Goal: Task Accomplishment & Management: Complete application form

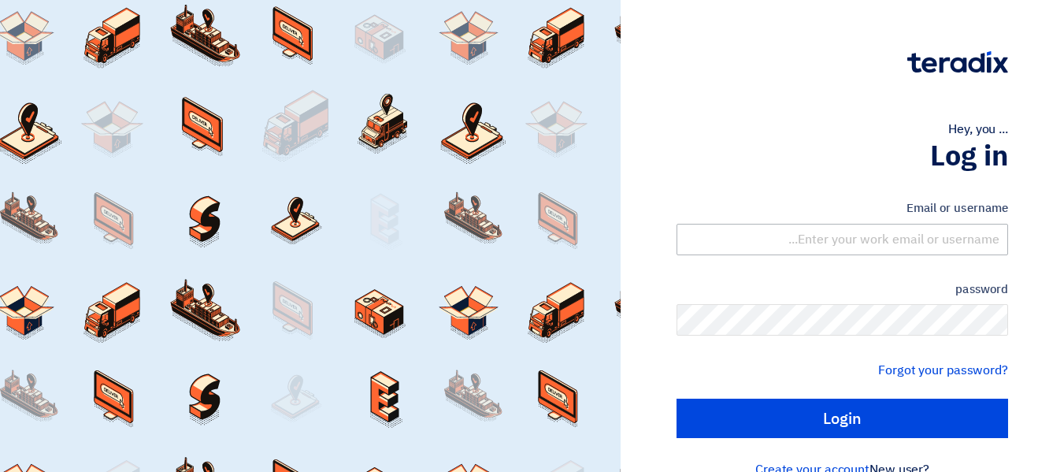
scroll to position [32, 0]
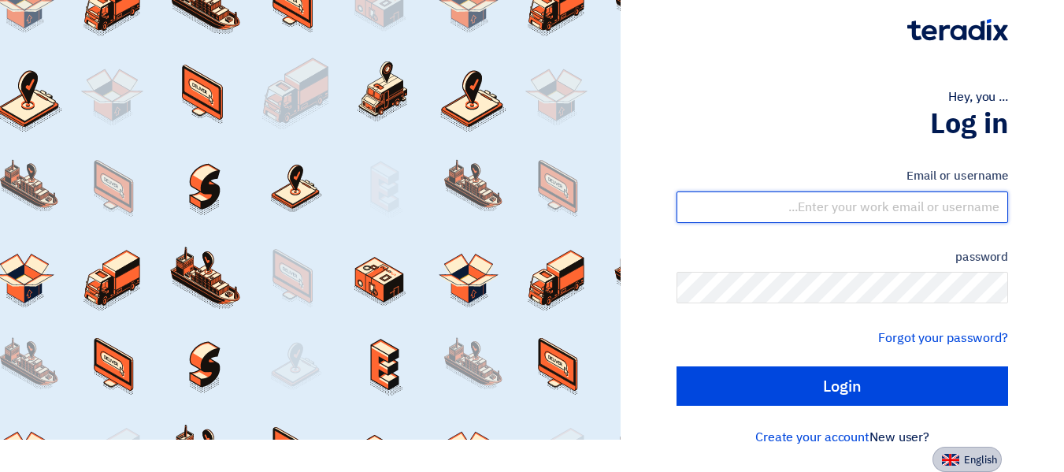
type input "denlon.dsouza@novigosolutions.com"
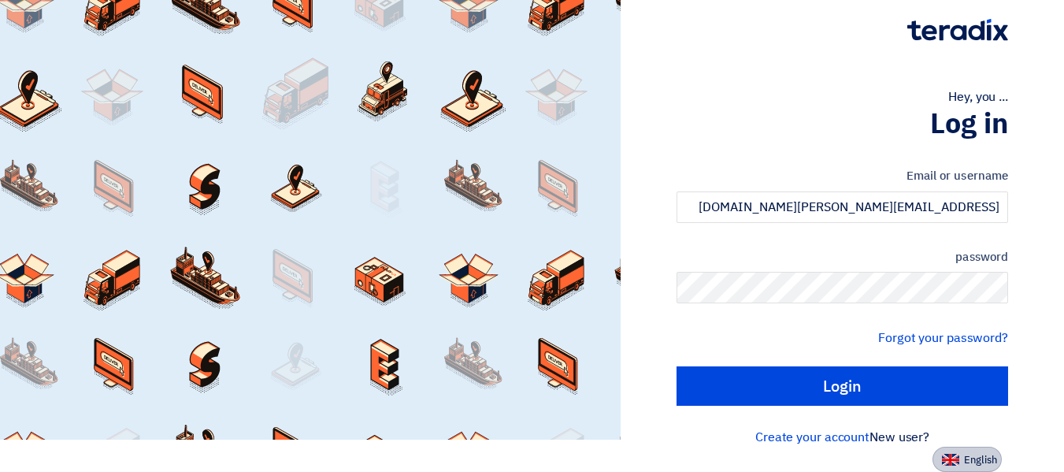
click at [978, 461] on font "English" at bounding box center [980, 459] width 33 height 15
type input "Sign in"
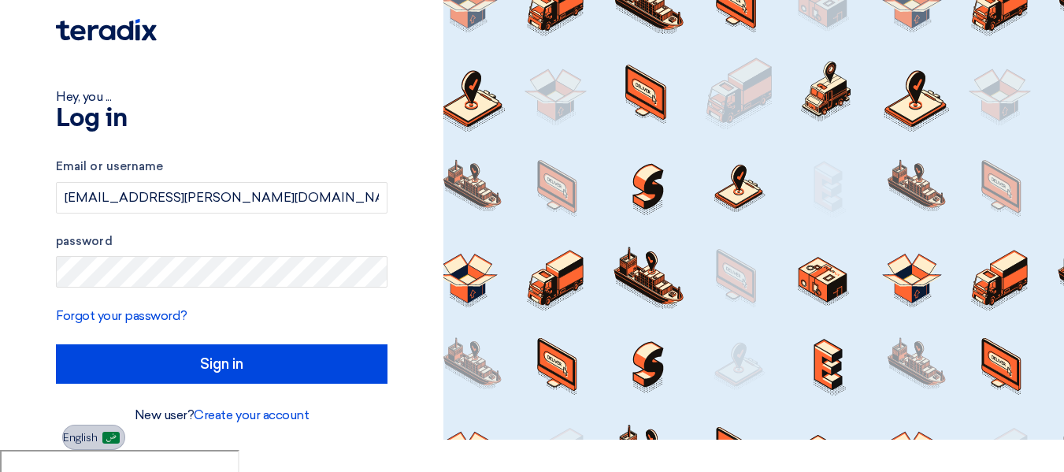
scroll to position [10, 0]
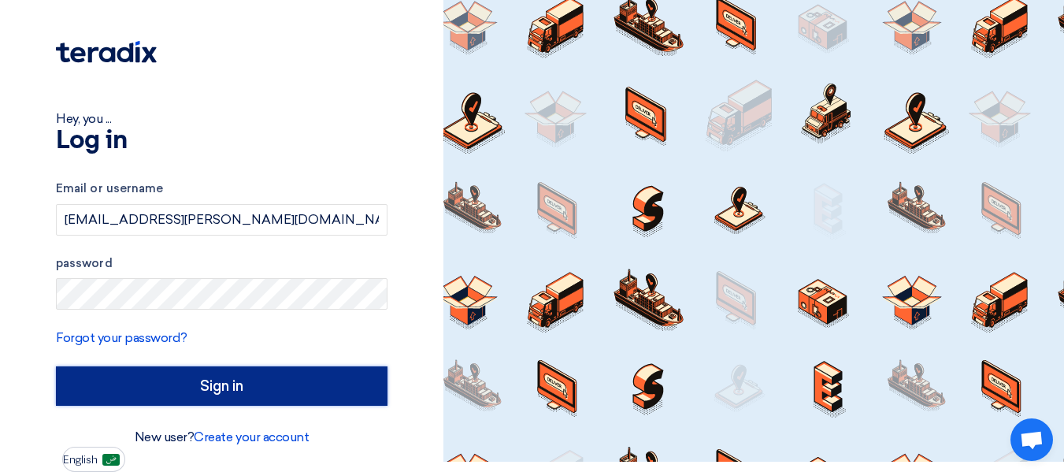
click at [295, 386] on input "Sign in" at bounding box center [221, 385] width 331 height 39
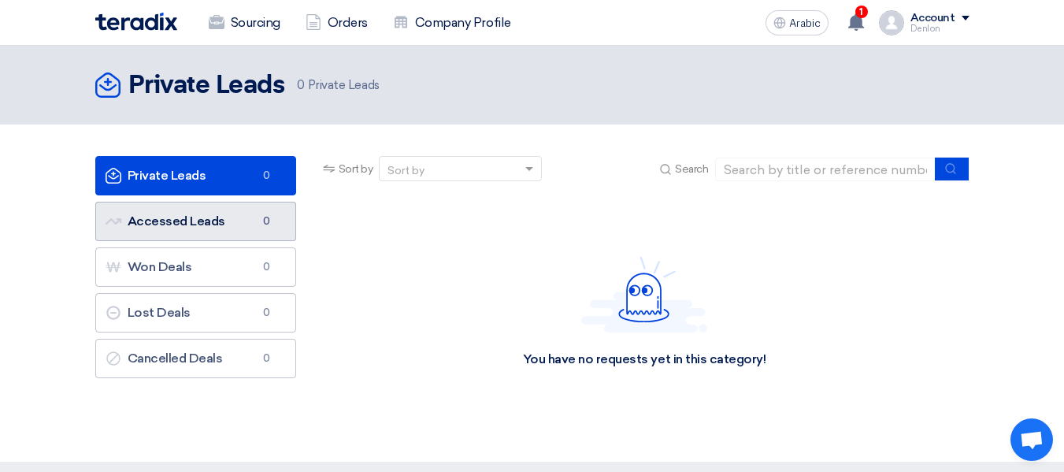
click at [221, 223] on font "Accessed Leads" at bounding box center [177, 220] width 98 height 15
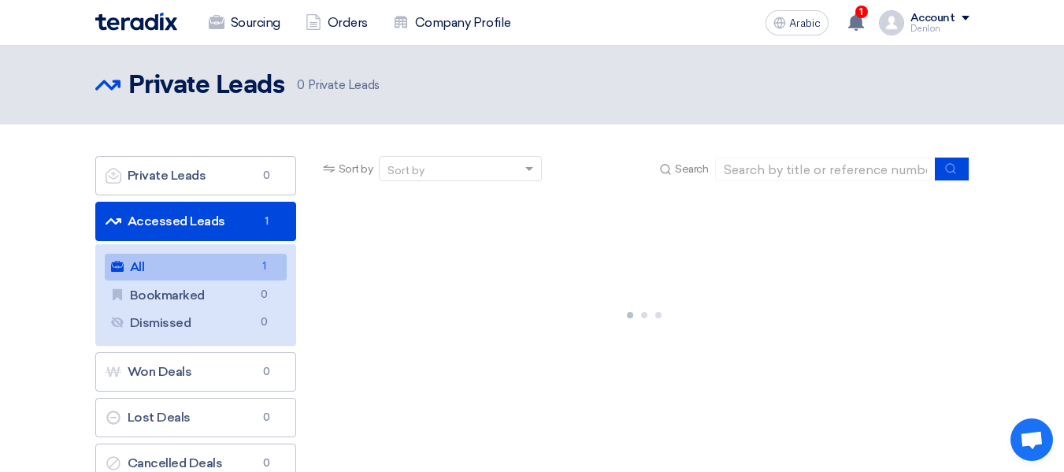
click at [218, 263] on link "All All 1" at bounding box center [196, 266] width 182 height 27
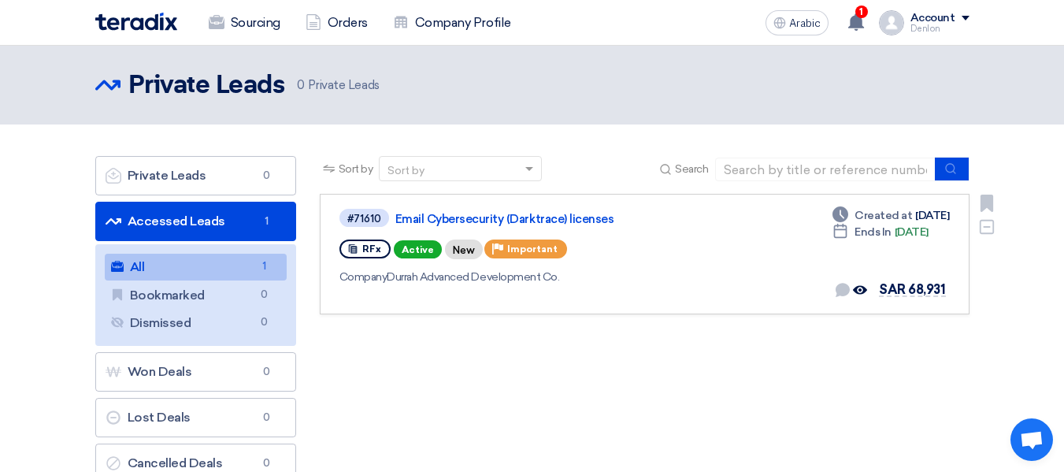
click at [804, 232] on div "#71610 Email Cybersecurity (Darktrace) licenses RFx Active New Priority Importa…" at bounding box center [644, 254] width 610 height 94
click at [572, 220] on font "Email Cybersecurity (Darktrace) licenses" at bounding box center [504, 219] width 219 height 14
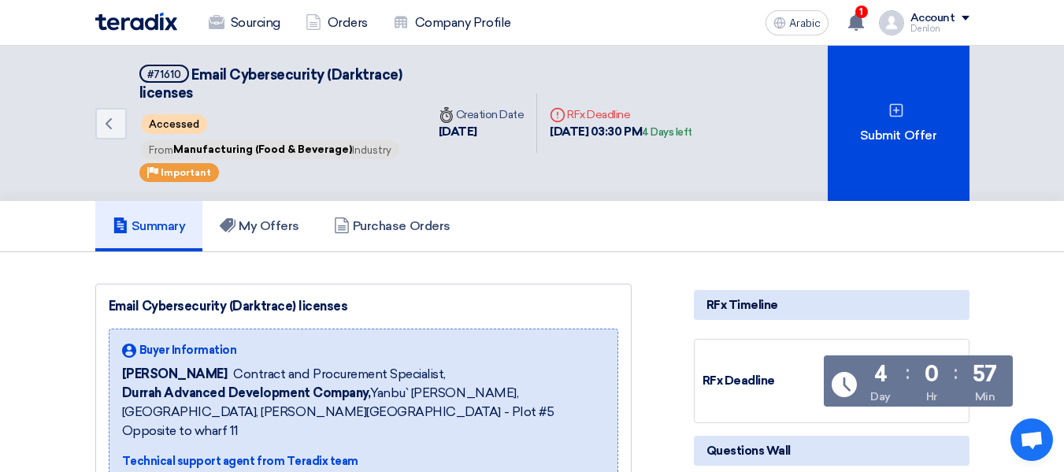
scroll to position [6, 0]
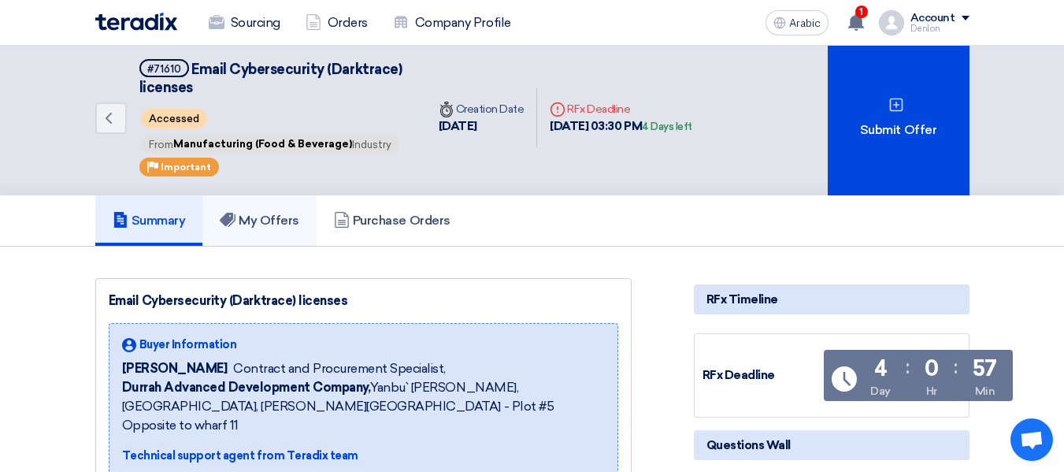
click at [275, 215] on font "My Offers" at bounding box center [269, 220] width 61 height 15
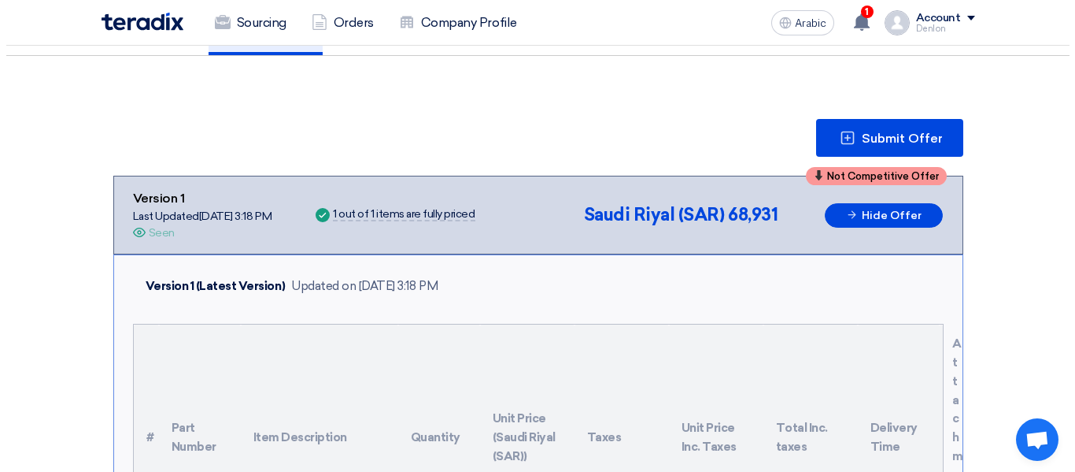
scroll to position [197, 0]
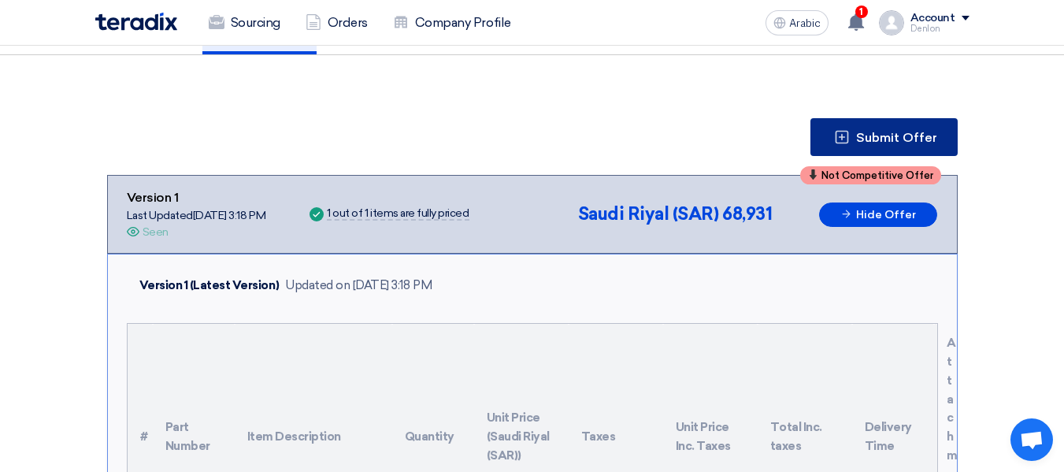
click at [881, 136] on font "Submit Offer" at bounding box center [896, 137] width 81 height 15
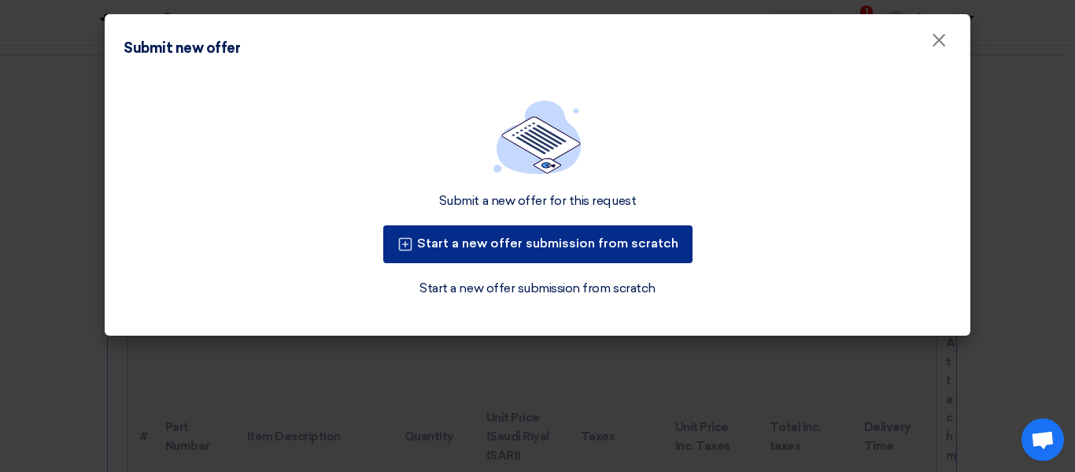
click at [594, 233] on button "Start a new offer submission from scratch" at bounding box center [537, 244] width 309 height 38
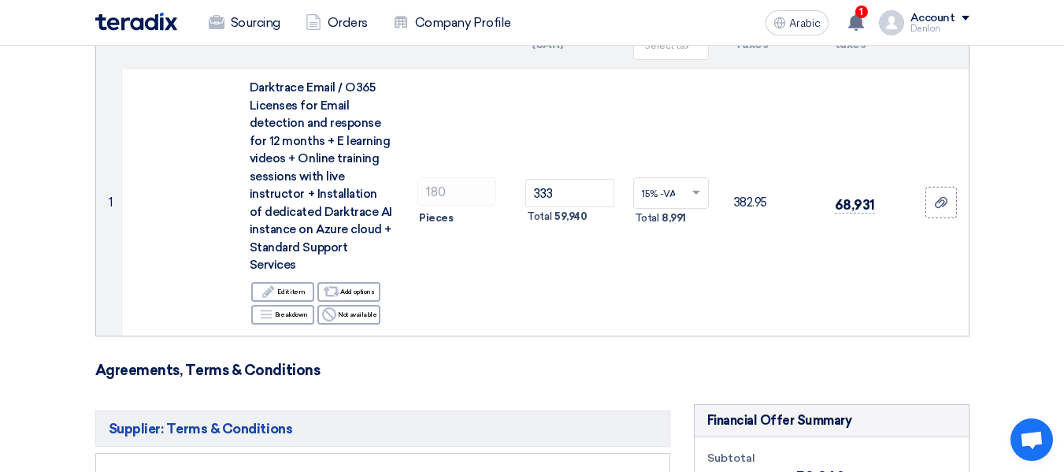
scroll to position [213, 0]
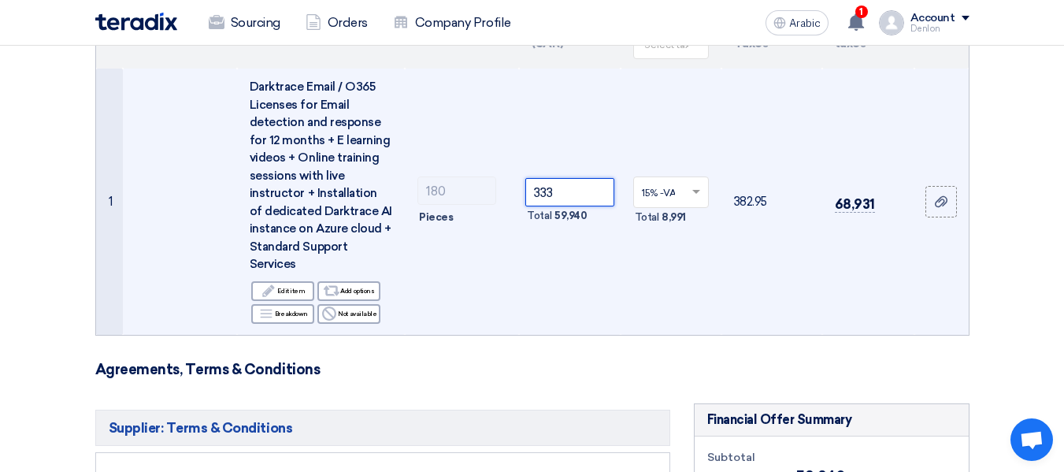
click at [572, 189] on input "333" at bounding box center [569, 192] width 88 height 28
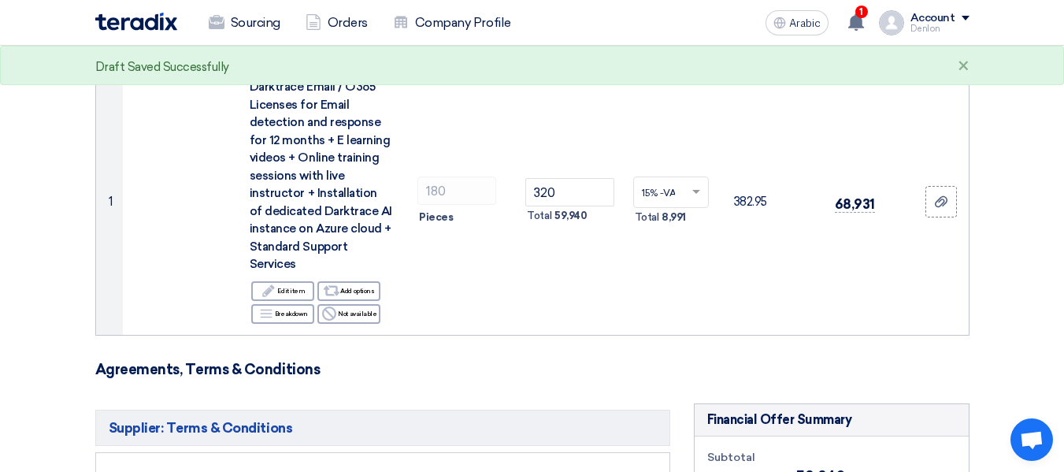
click at [607, 374] on h3 "Agreements, Terms & Conditions" at bounding box center [532, 369] width 874 height 17
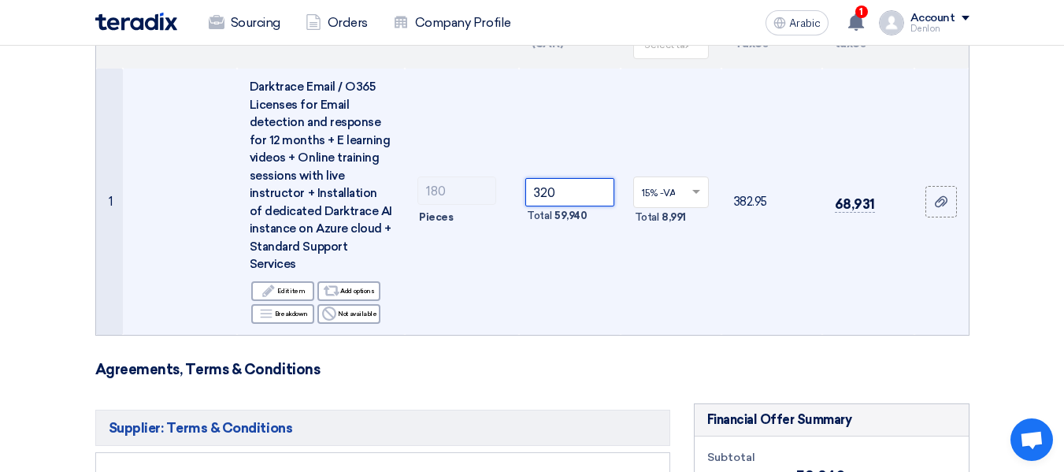
click at [569, 191] on input "320" at bounding box center [569, 192] width 88 height 28
click at [686, 276] on td "15% -VAT × Total 8,991" at bounding box center [670, 201] width 101 height 266
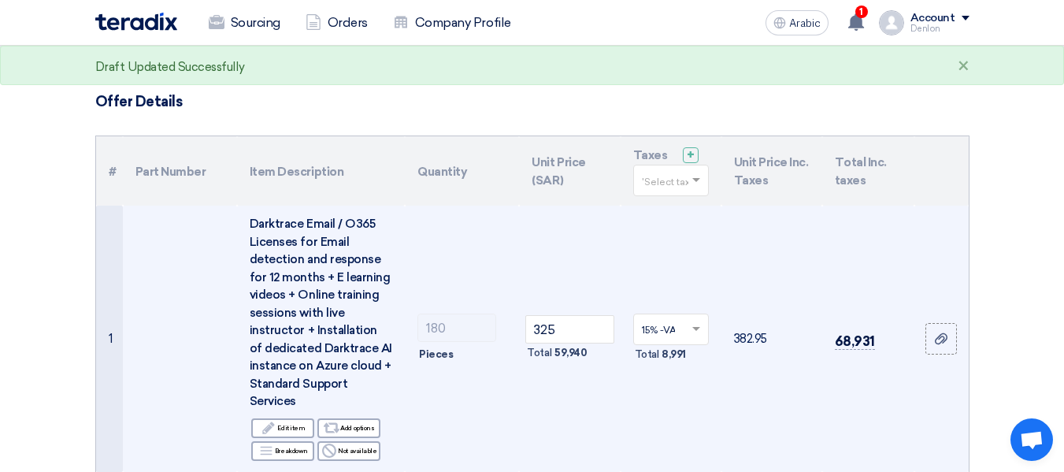
scroll to position [78, 0]
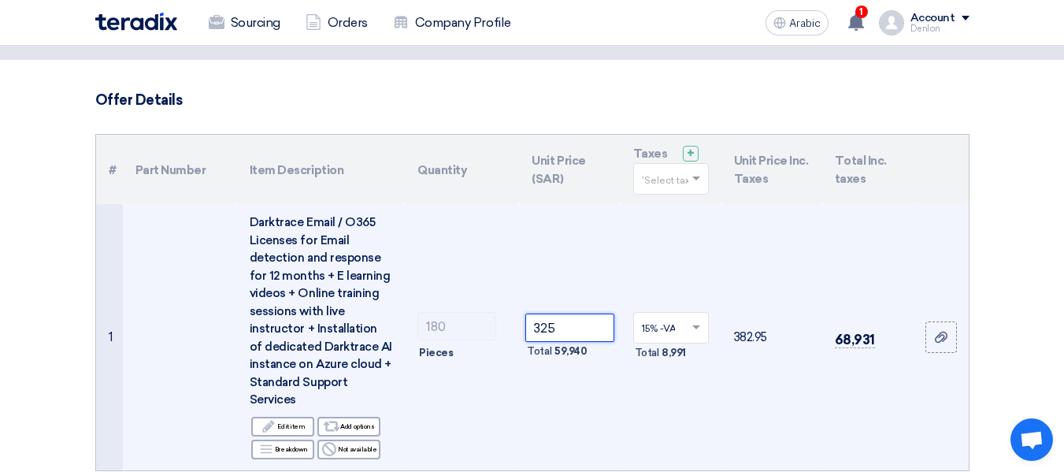
click at [565, 321] on input "325" at bounding box center [569, 327] width 88 height 28
type input "3"
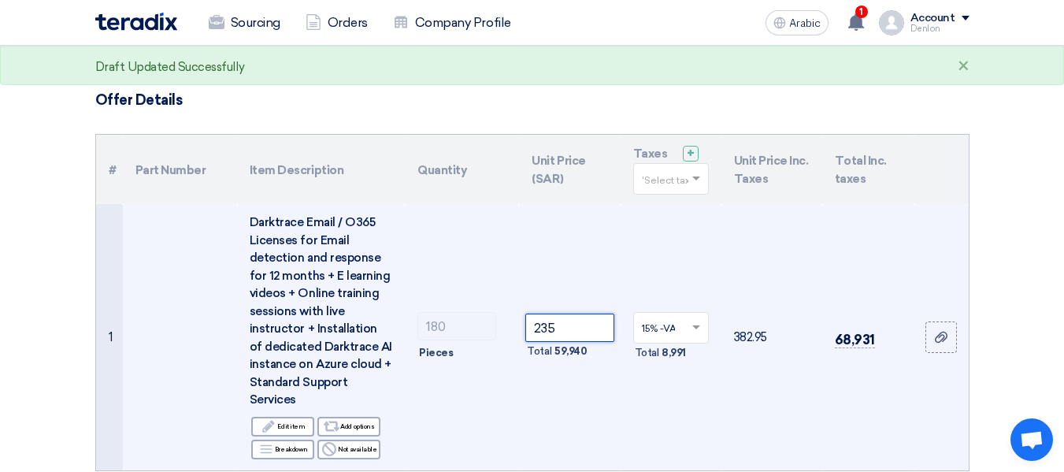
click at [487, 331] on tr "1 Darktrace Email / O365 Licenses for Email detection and response for 12 month…" at bounding box center [532, 337] width 872 height 266
type input "325"
click at [577, 353] on font "59,940" at bounding box center [570, 351] width 32 height 12
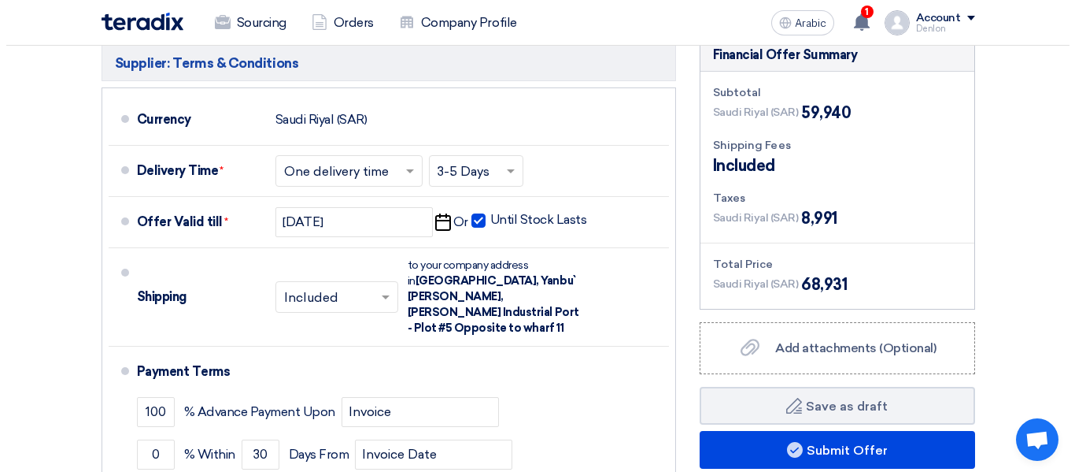
scroll to position [577, 0]
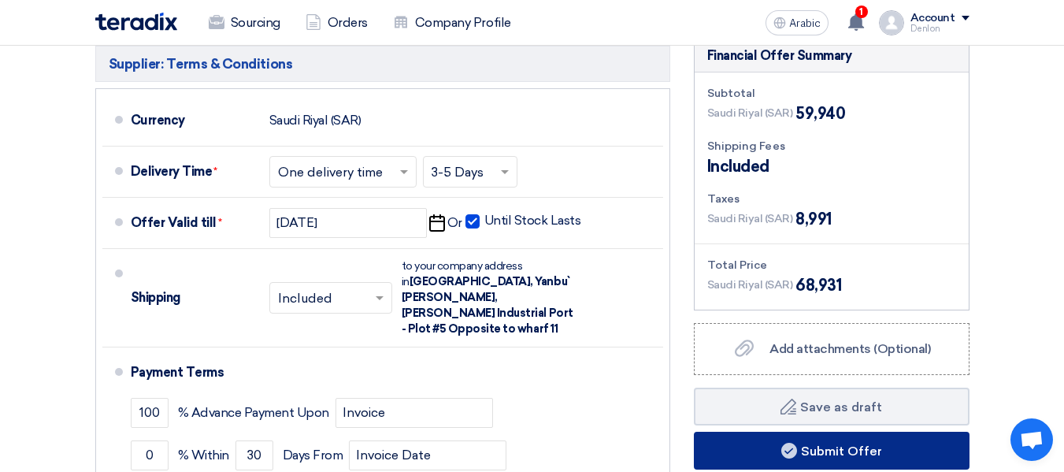
click at [844, 450] on font "Submit Offer" at bounding box center [841, 449] width 81 height 15
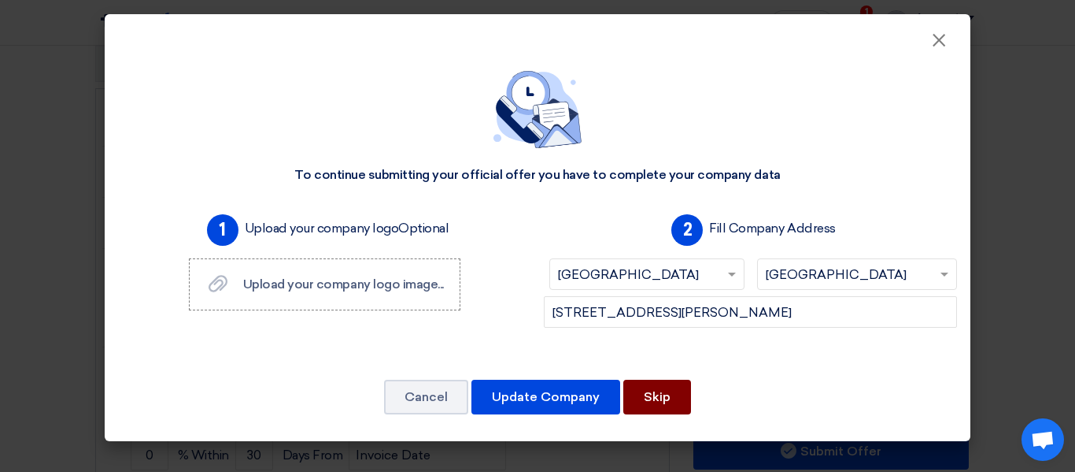
click at [657, 389] on font "Skip" at bounding box center [657, 396] width 27 height 15
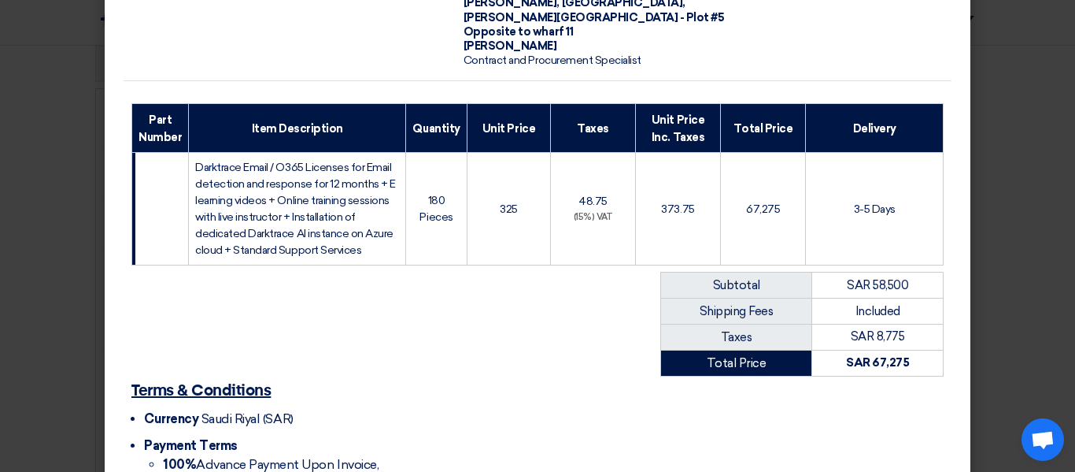
scroll to position [302, 0]
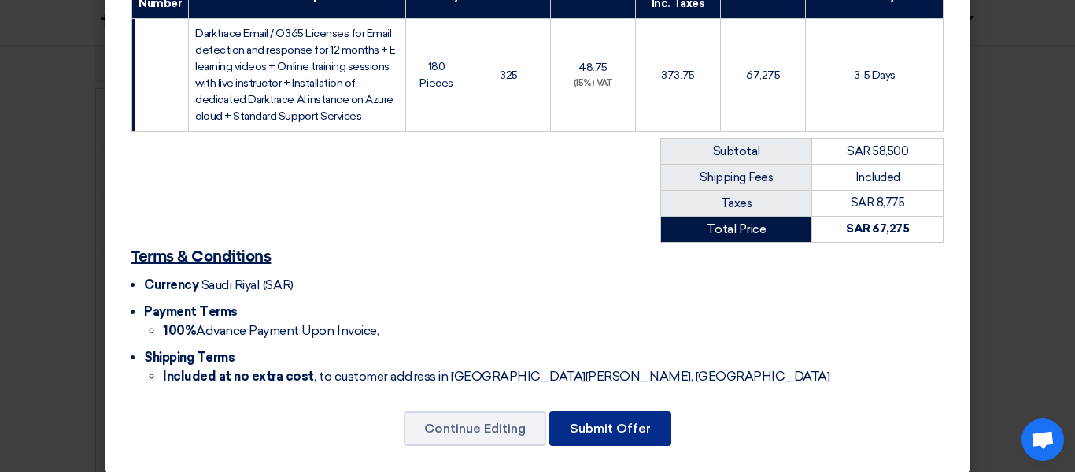
click at [630, 411] on button "Submit Offer" at bounding box center [611, 428] width 122 height 35
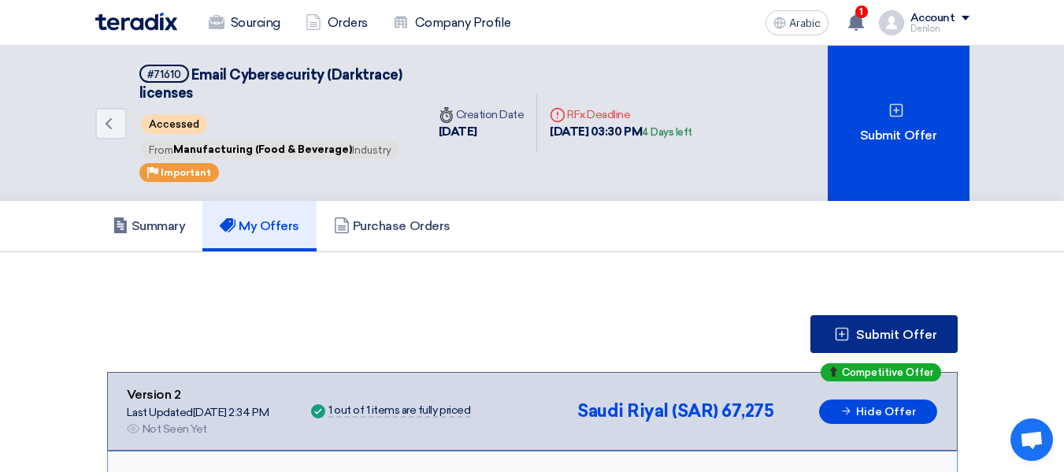
click at [857, 340] on button "Submit Offer" at bounding box center [883, 334] width 147 height 38
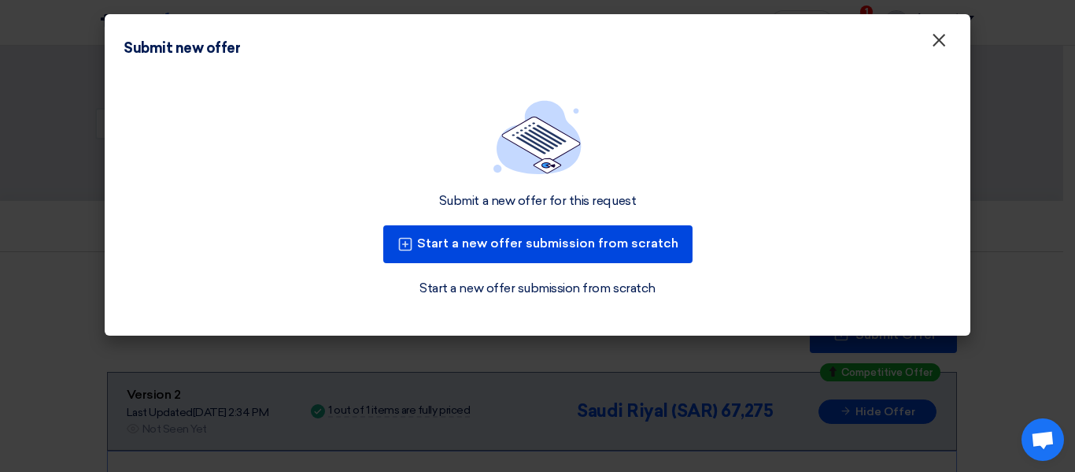
click at [934, 45] on font "×" at bounding box center [939, 43] width 16 height 31
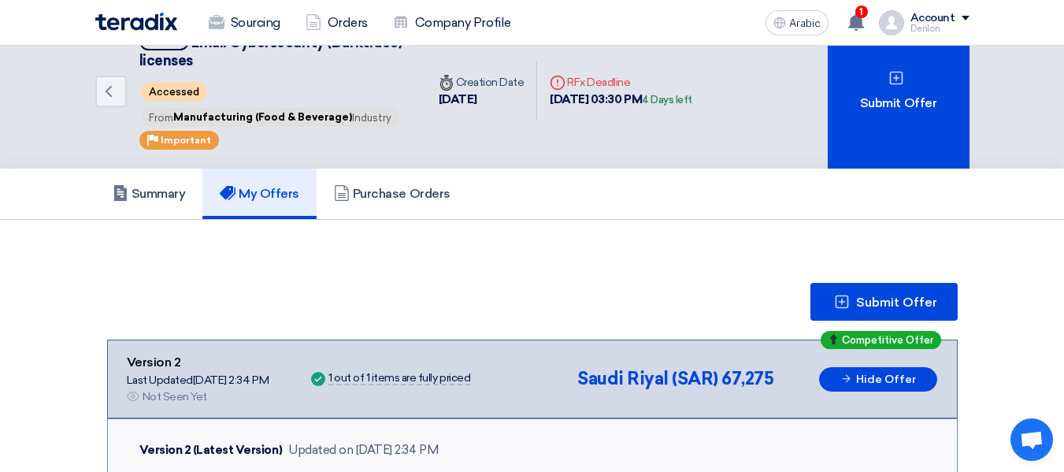
scroll to position [29, 0]
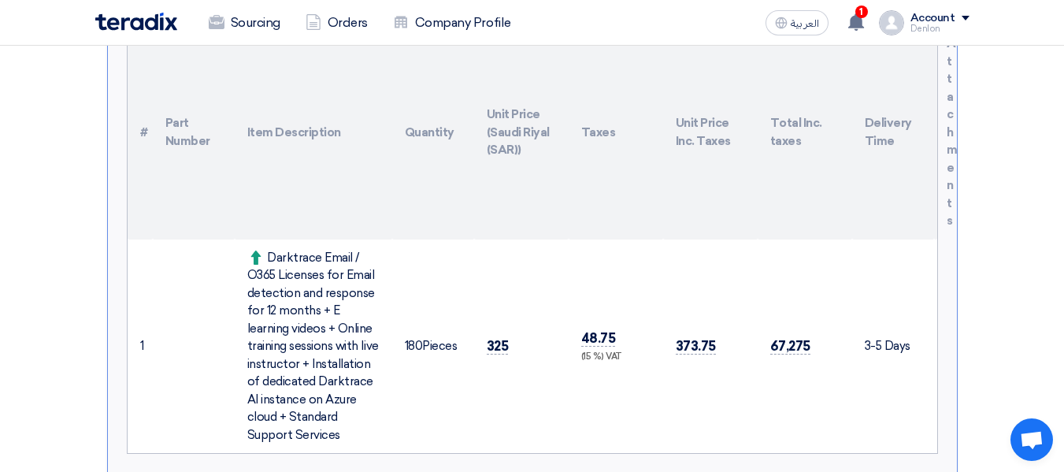
scroll to position [493, 0]
